Goal: Contribute content: Add original content to the website for others to see

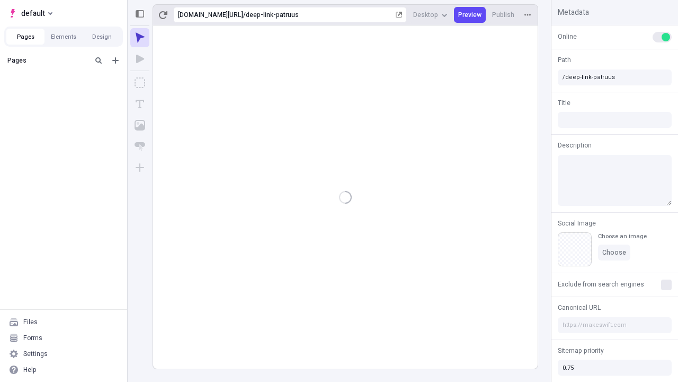
type input "/deep-link-patruus"
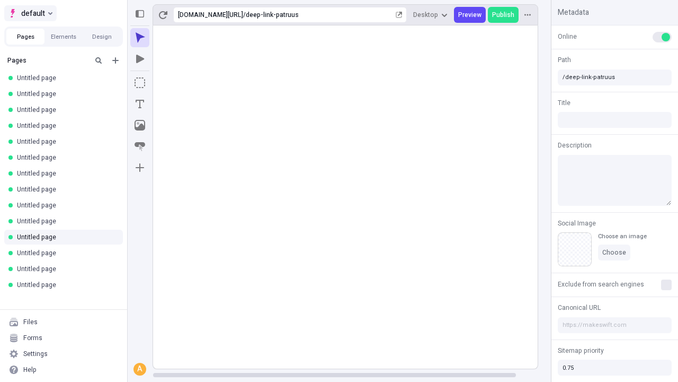
click at [30, 13] on span "default" at bounding box center [33, 13] width 24 height 13
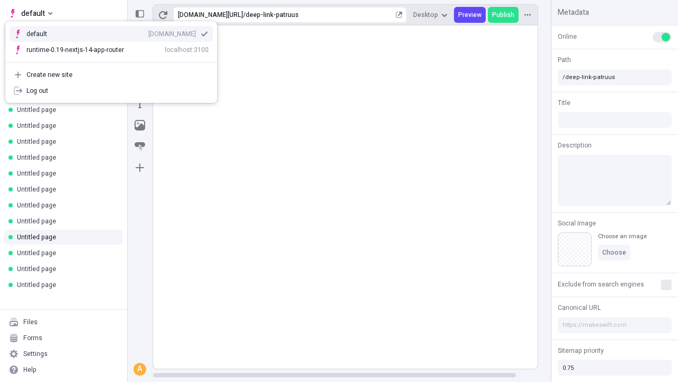
click at [111, 75] on div "Create new site" at bounding box center [118, 74] width 182 height 8
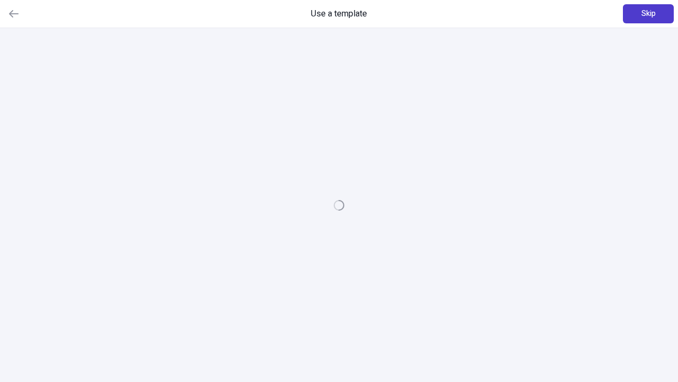
click at [649, 14] on span "Skip" at bounding box center [649, 14] width 14 height 12
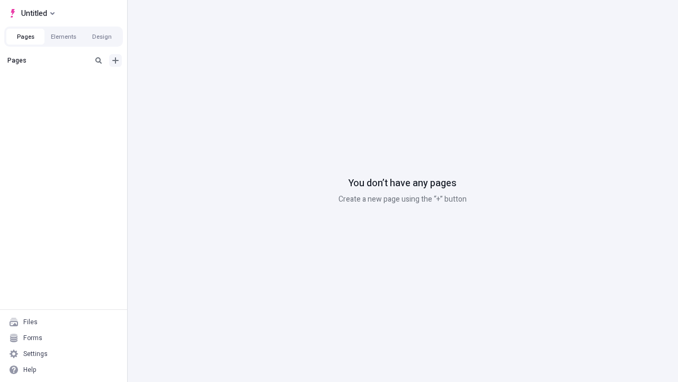
click at [116, 60] on icon "Add new" at bounding box center [115, 60] width 6 height 6
click at [172, 82] on span "Blank page" at bounding box center [178, 82] width 66 height 8
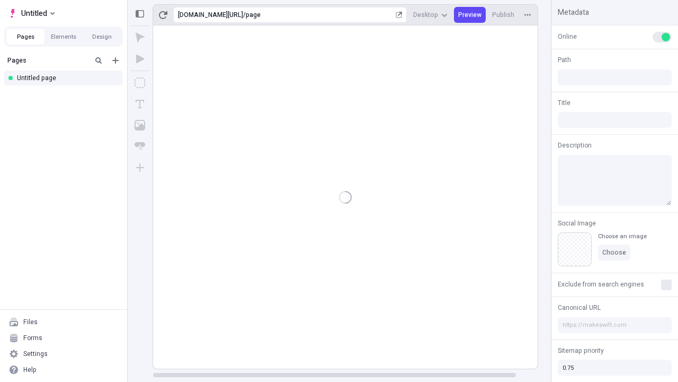
type input "/page"
click at [140, 83] on icon "Box" at bounding box center [140, 82] width 11 height 11
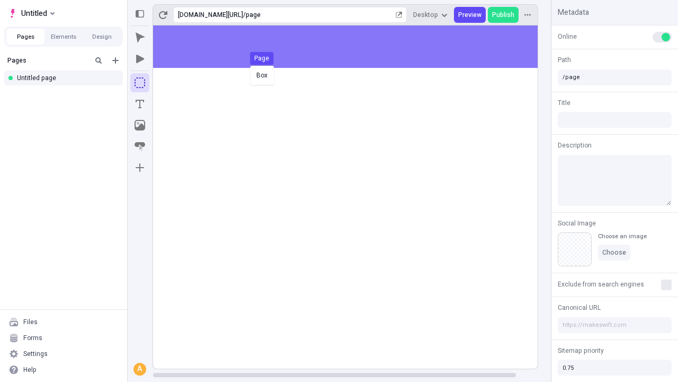
click at [356, 47] on div "Box Page" at bounding box center [339, 191] width 678 height 382
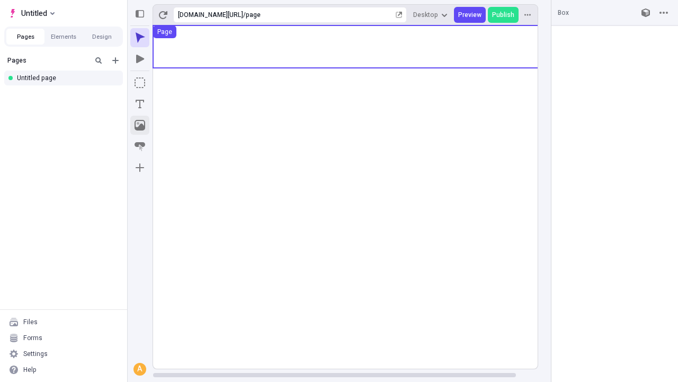
click at [140, 125] on icon "Image" at bounding box center [140, 125] width 11 height 11
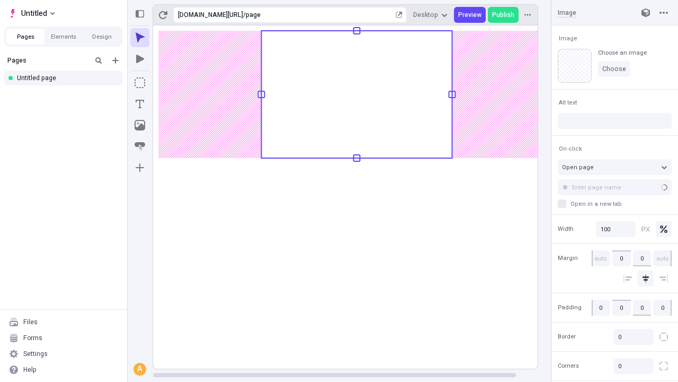
click at [140, 104] on icon "Text" at bounding box center [140, 104] width 8 height 8
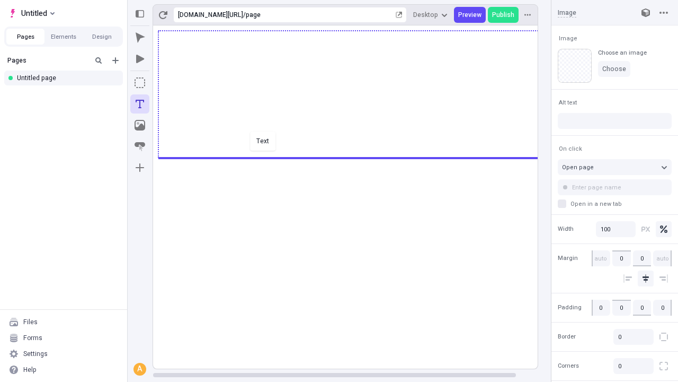
click at [356, 157] on div "Text" at bounding box center [339, 191] width 678 height 382
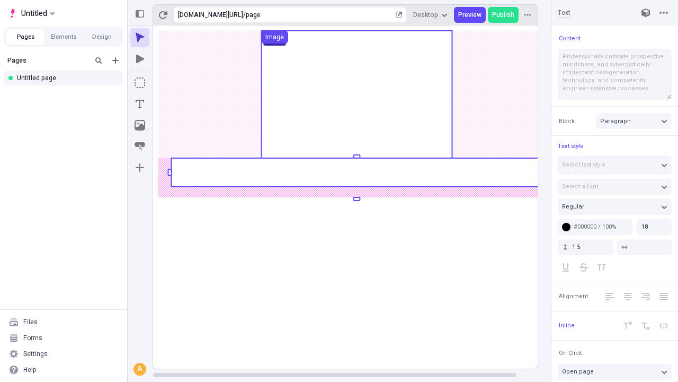
click at [356, 172] on rect at bounding box center [356, 172] width 371 height 29
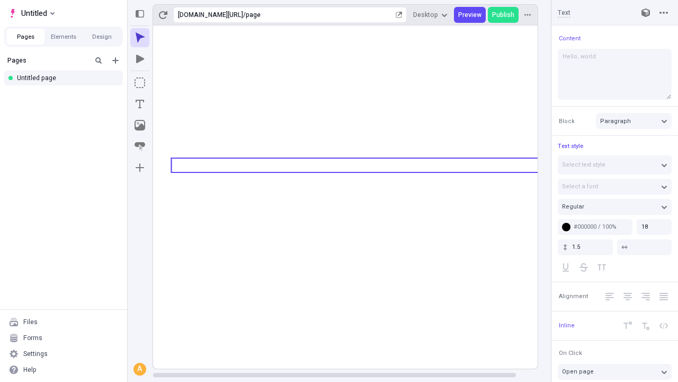
type textarea "Hello, world!"
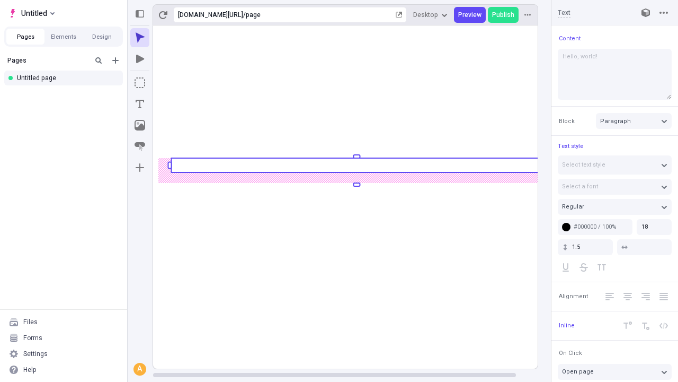
click at [140, 125] on icon "Image" at bounding box center [140, 125] width 11 height 11
